Goal: Navigation & Orientation: Find specific page/section

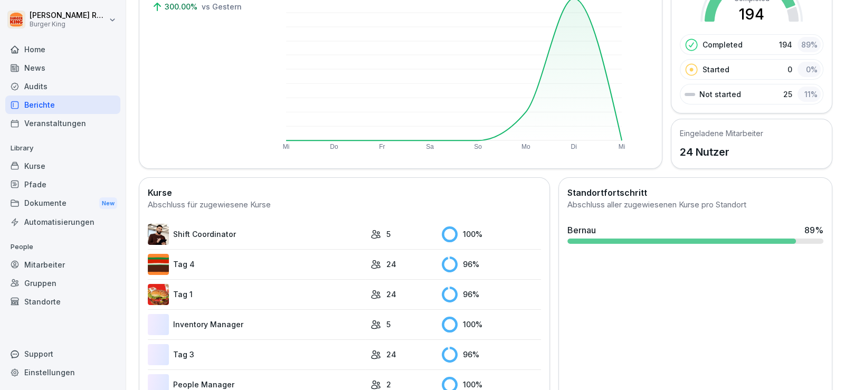
scroll to position [263, 0]
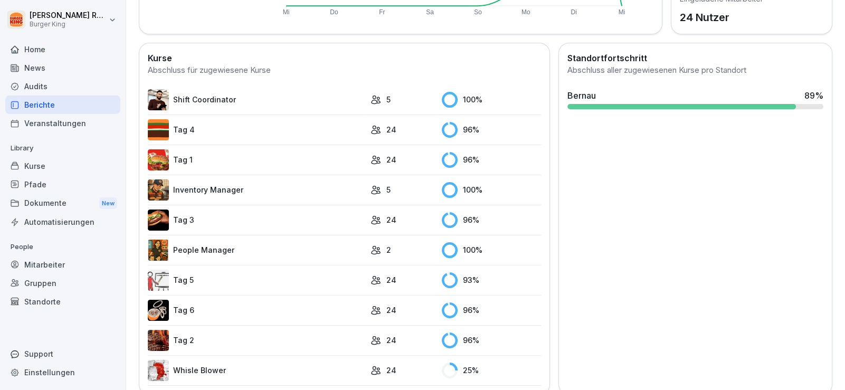
click at [42, 65] on div "News" at bounding box center [62, 68] width 115 height 18
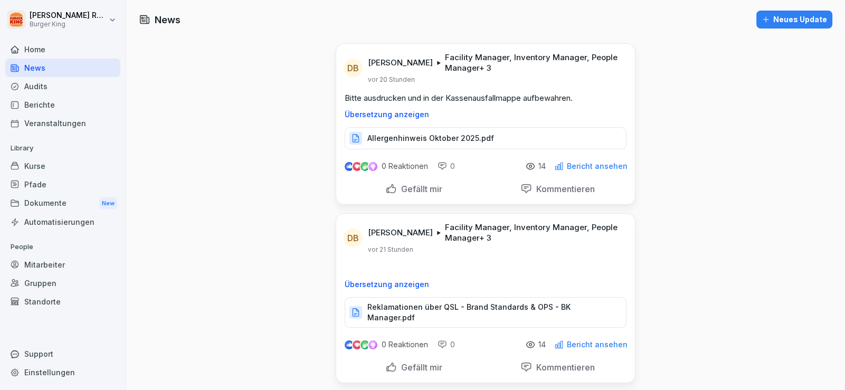
click at [43, 85] on div "Audits" at bounding box center [62, 86] width 115 height 18
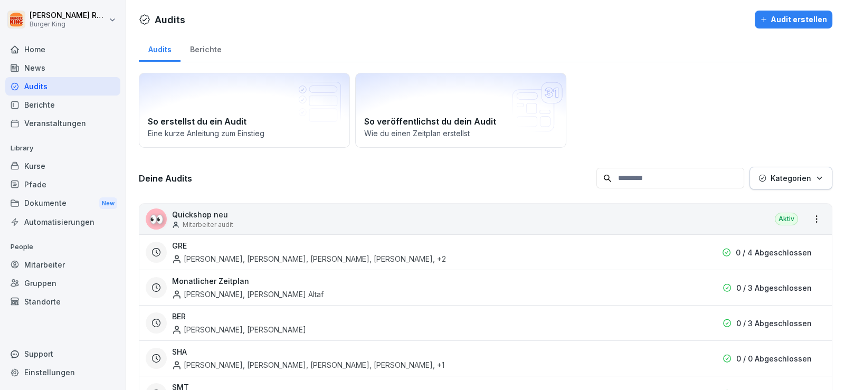
click at [49, 66] on div "News" at bounding box center [62, 68] width 115 height 18
